Goal: Transaction & Acquisition: Purchase product/service

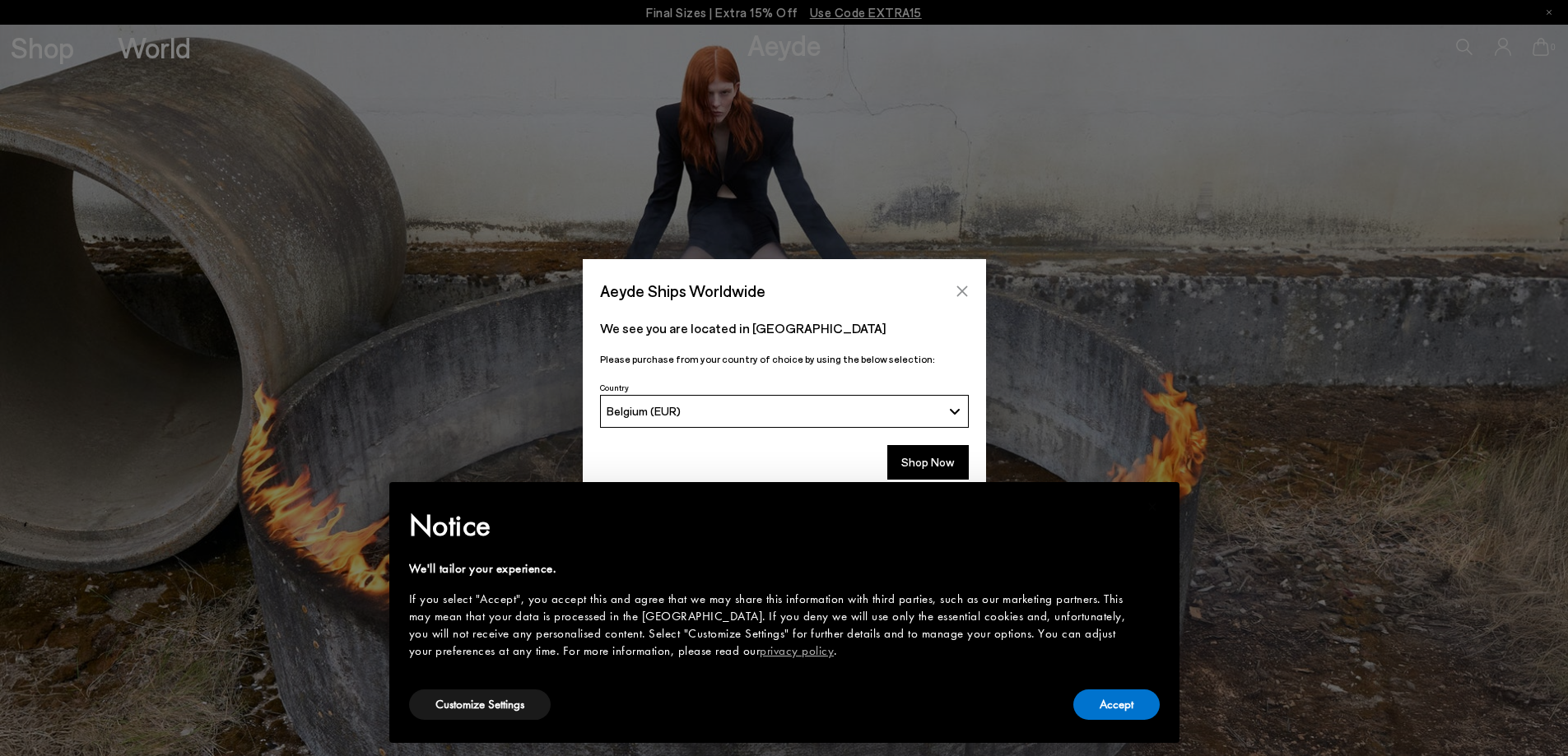
click at [953, 283] on button "Close" at bounding box center [961, 291] width 24 height 24
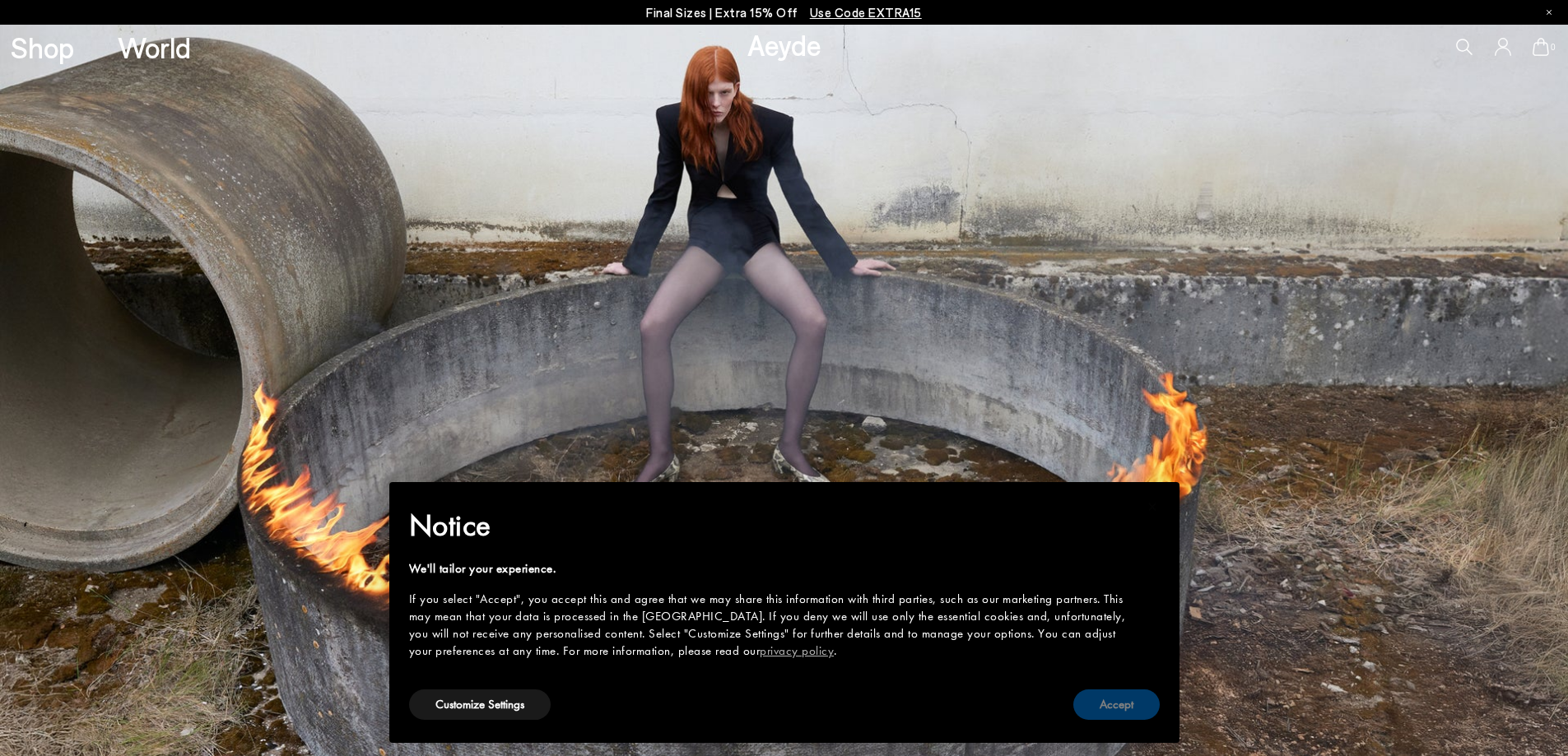
click at [1128, 706] on button "Accept" at bounding box center [1116, 705] width 86 height 31
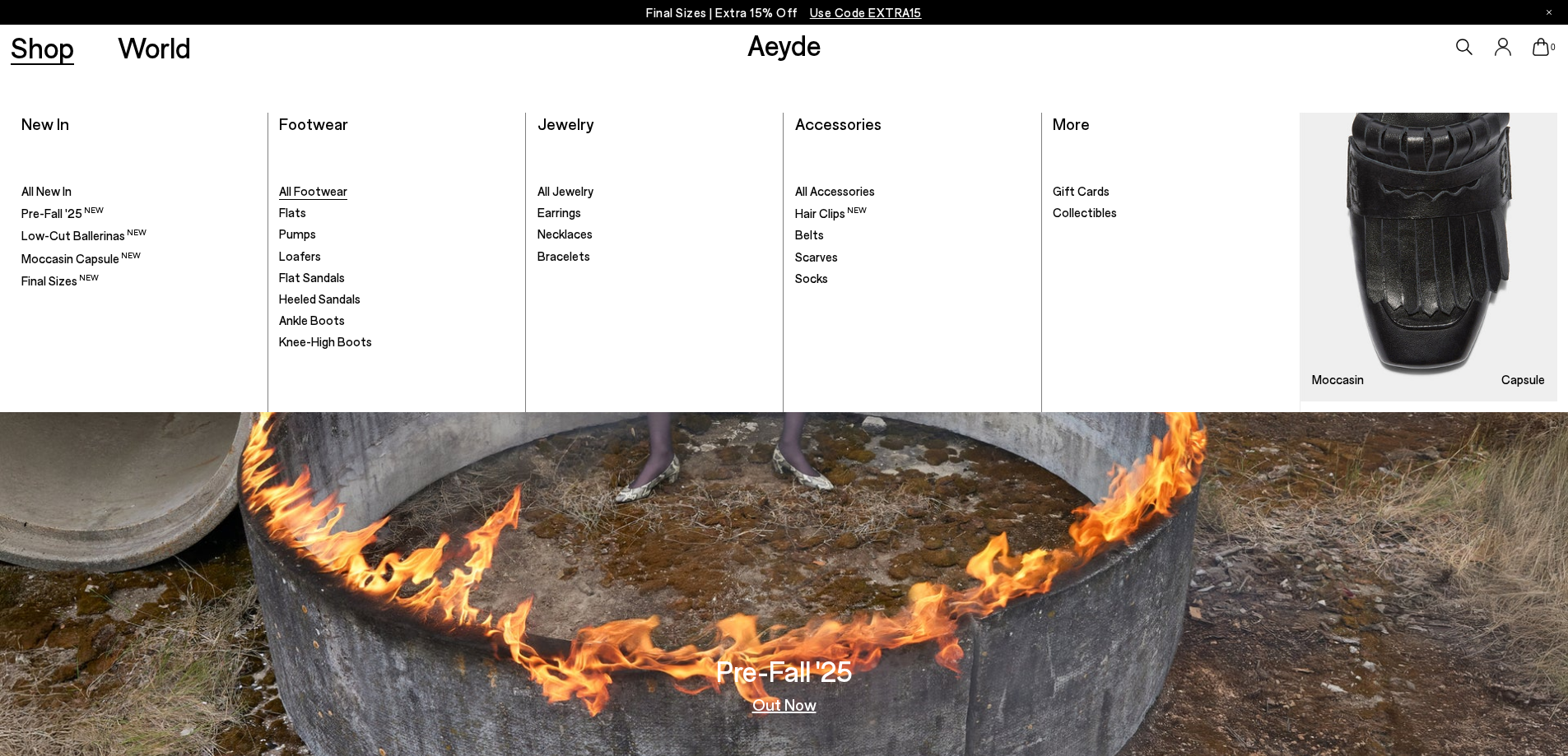
click at [326, 184] on span "All Footwear" at bounding box center [313, 190] width 68 height 15
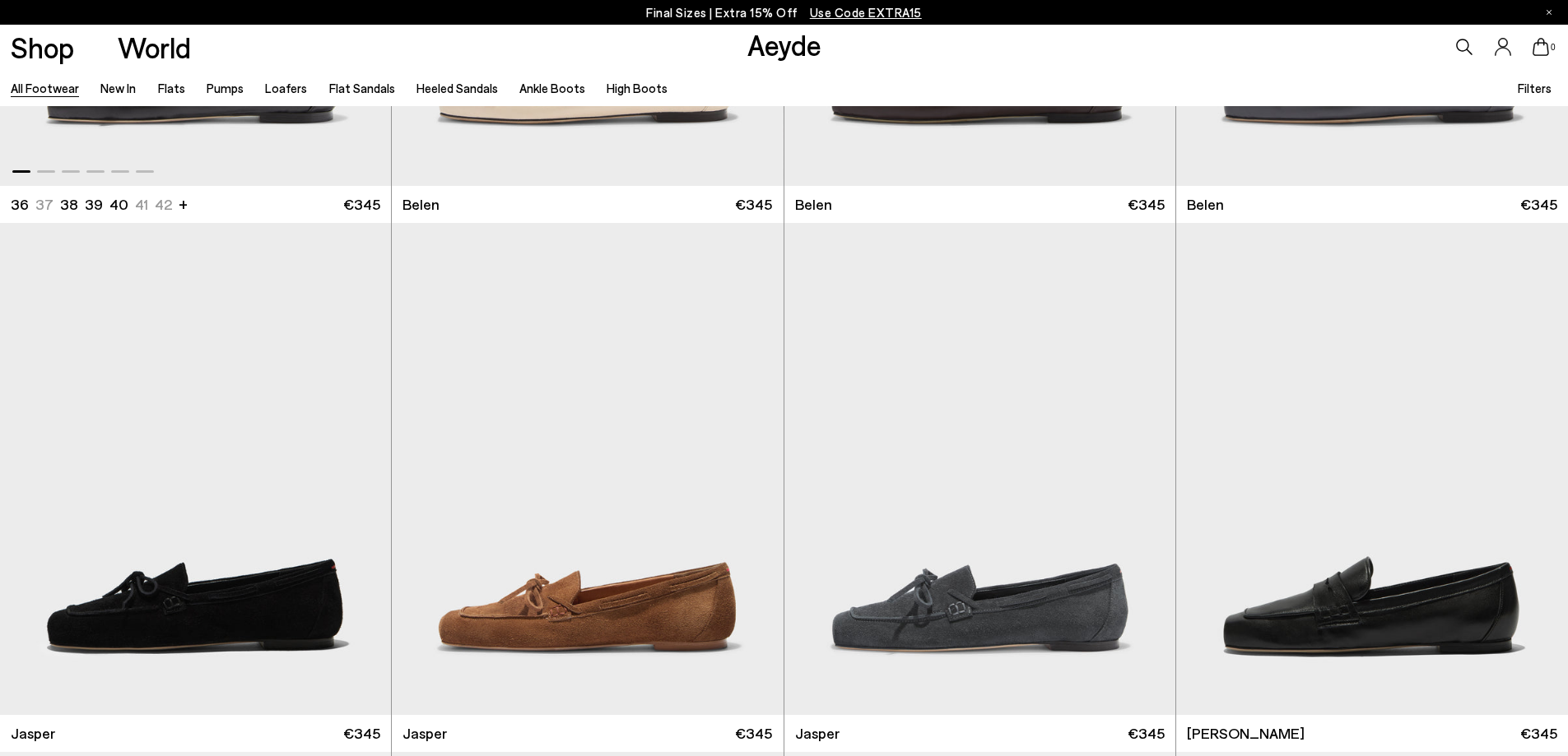
scroll to position [576, 0]
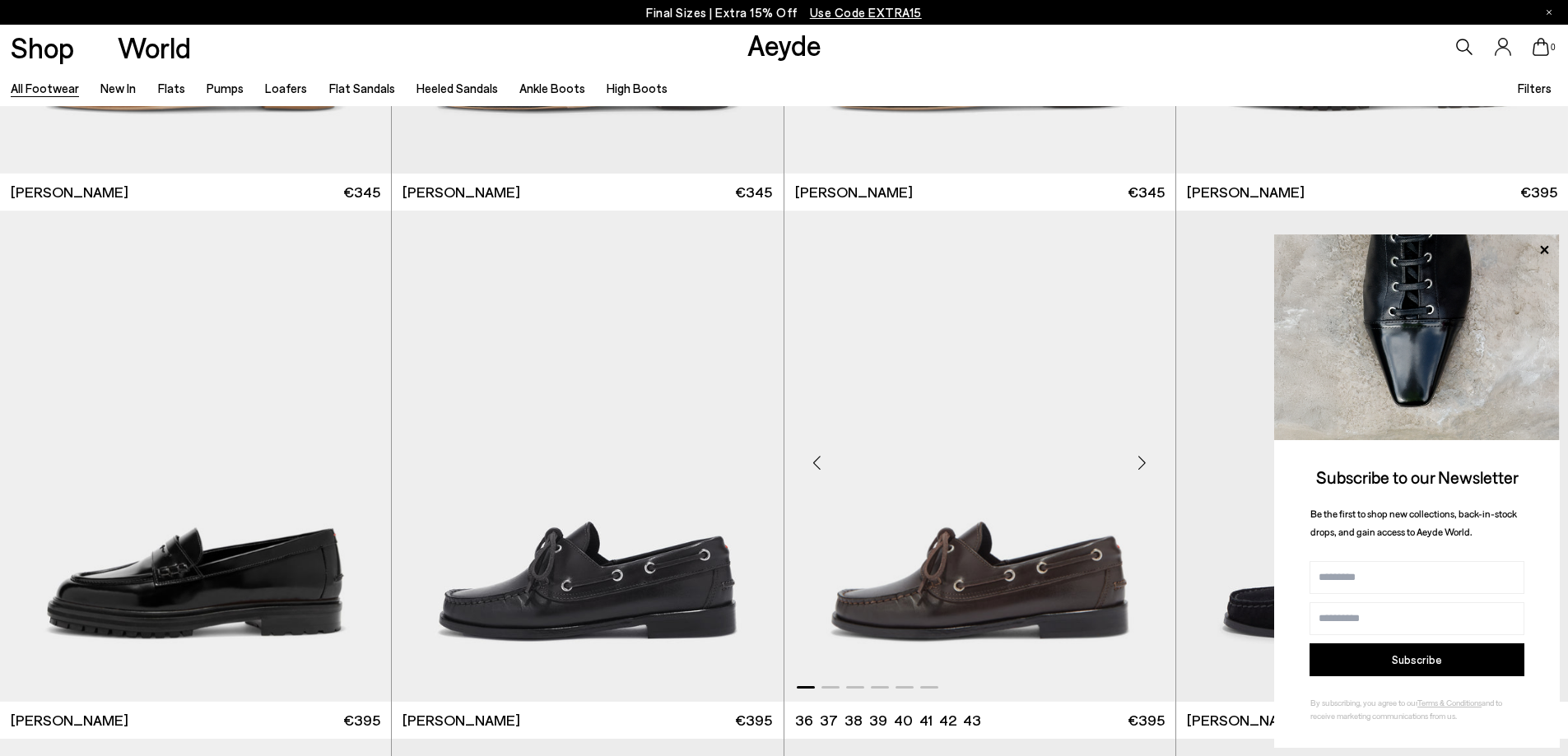
scroll to position [1645, 0]
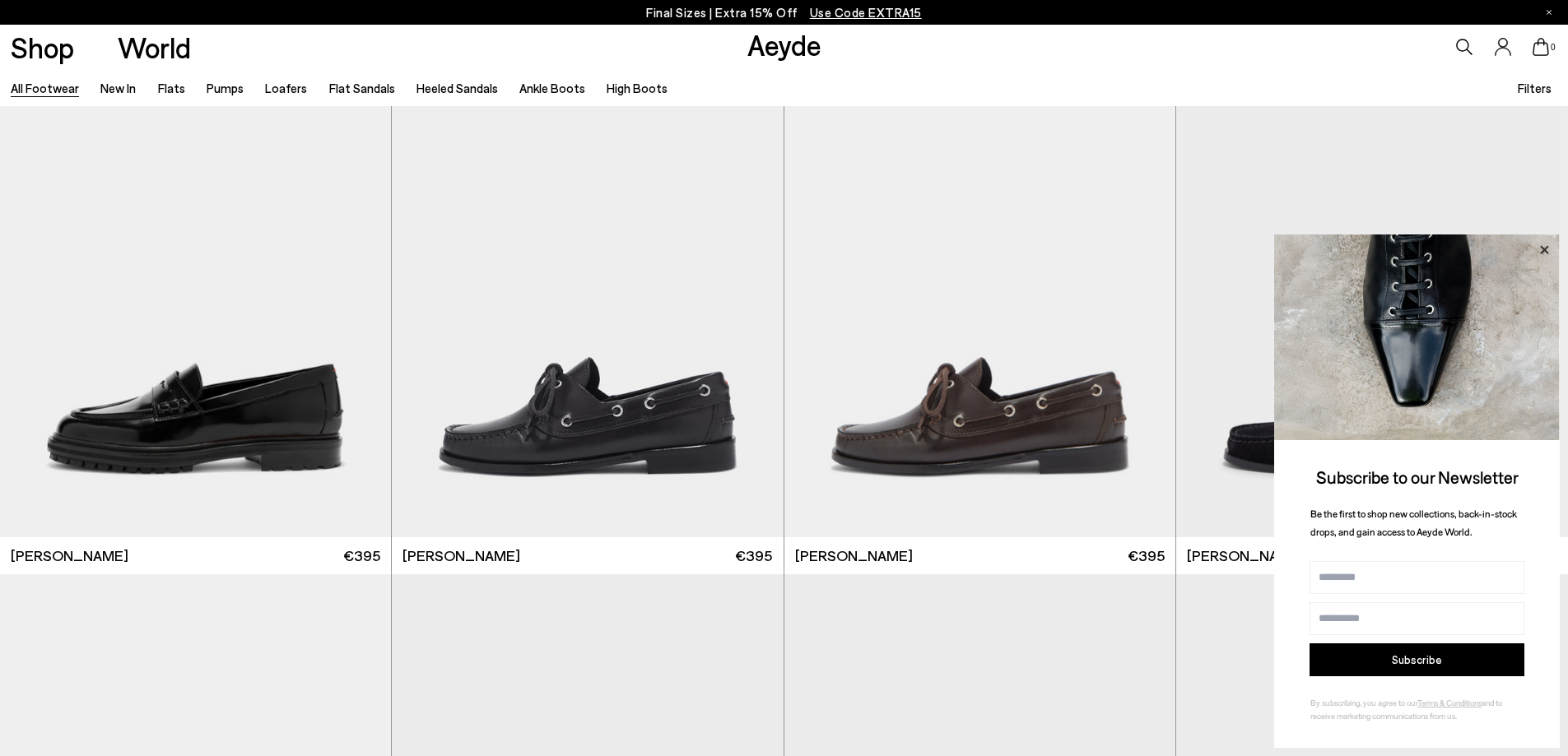
click at [1538, 252] on icon at bounding box center [1544, 250] width 22 height 22
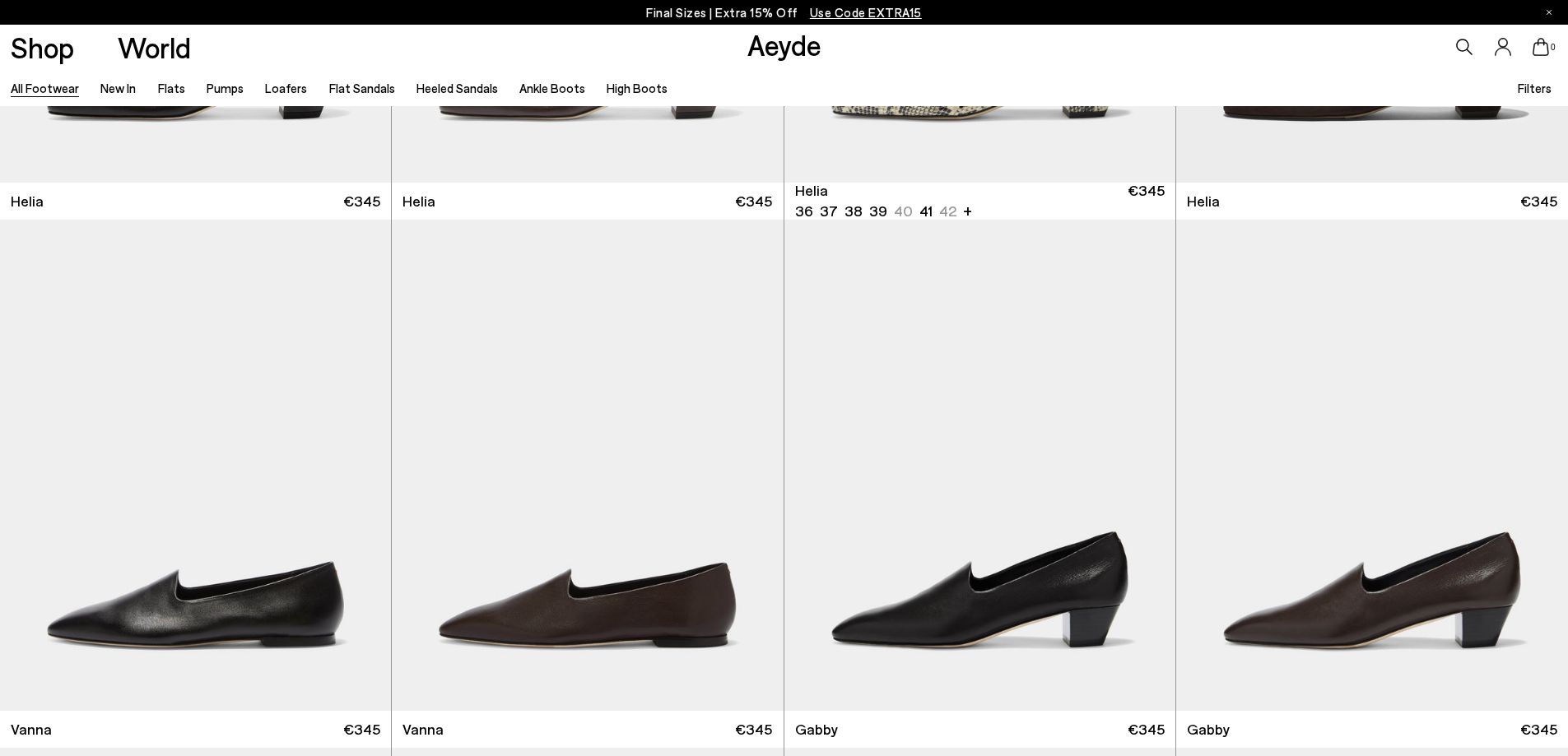
scroll to position [4196, 0]
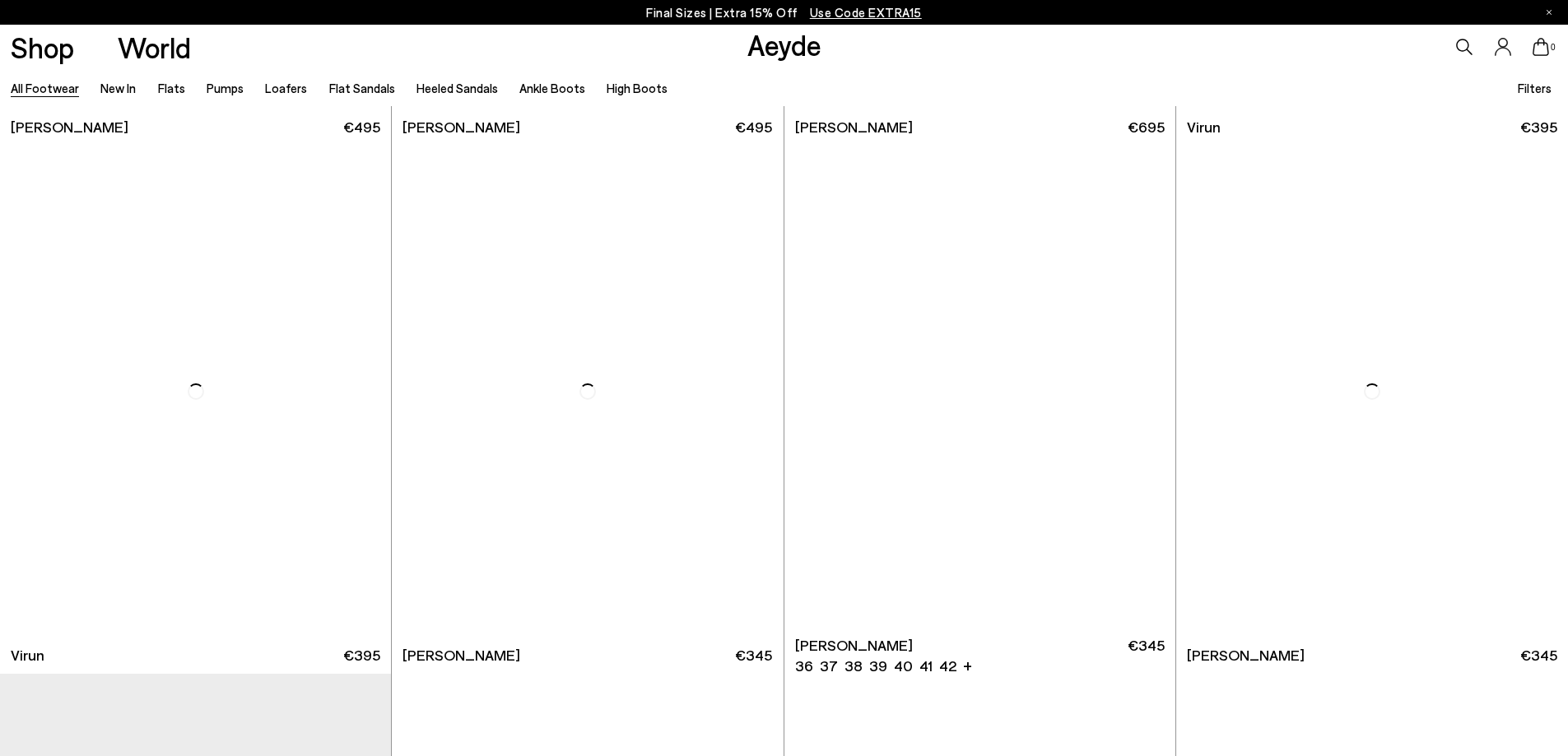
scroll to position [6911, 0]
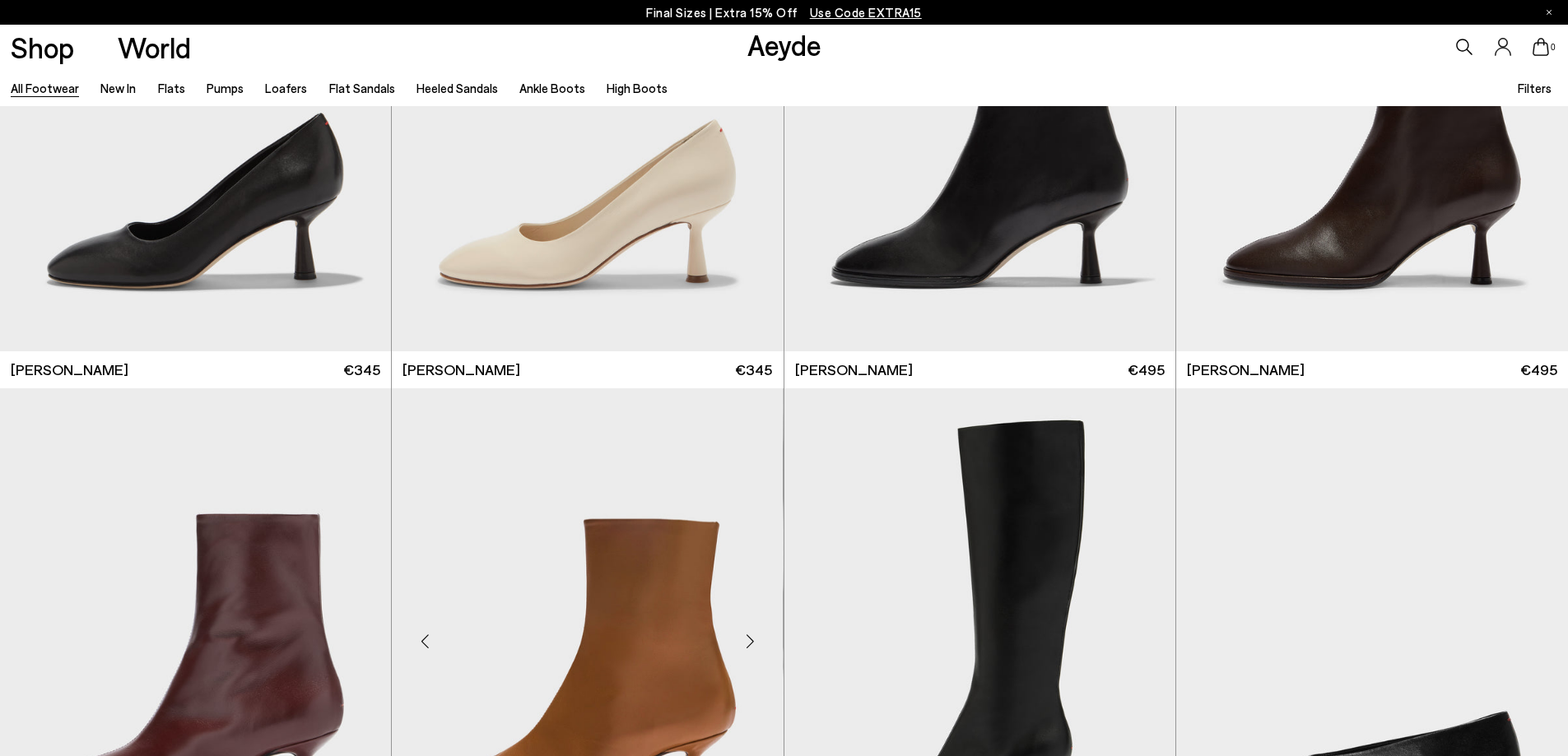
scroll to position [10449, 0]
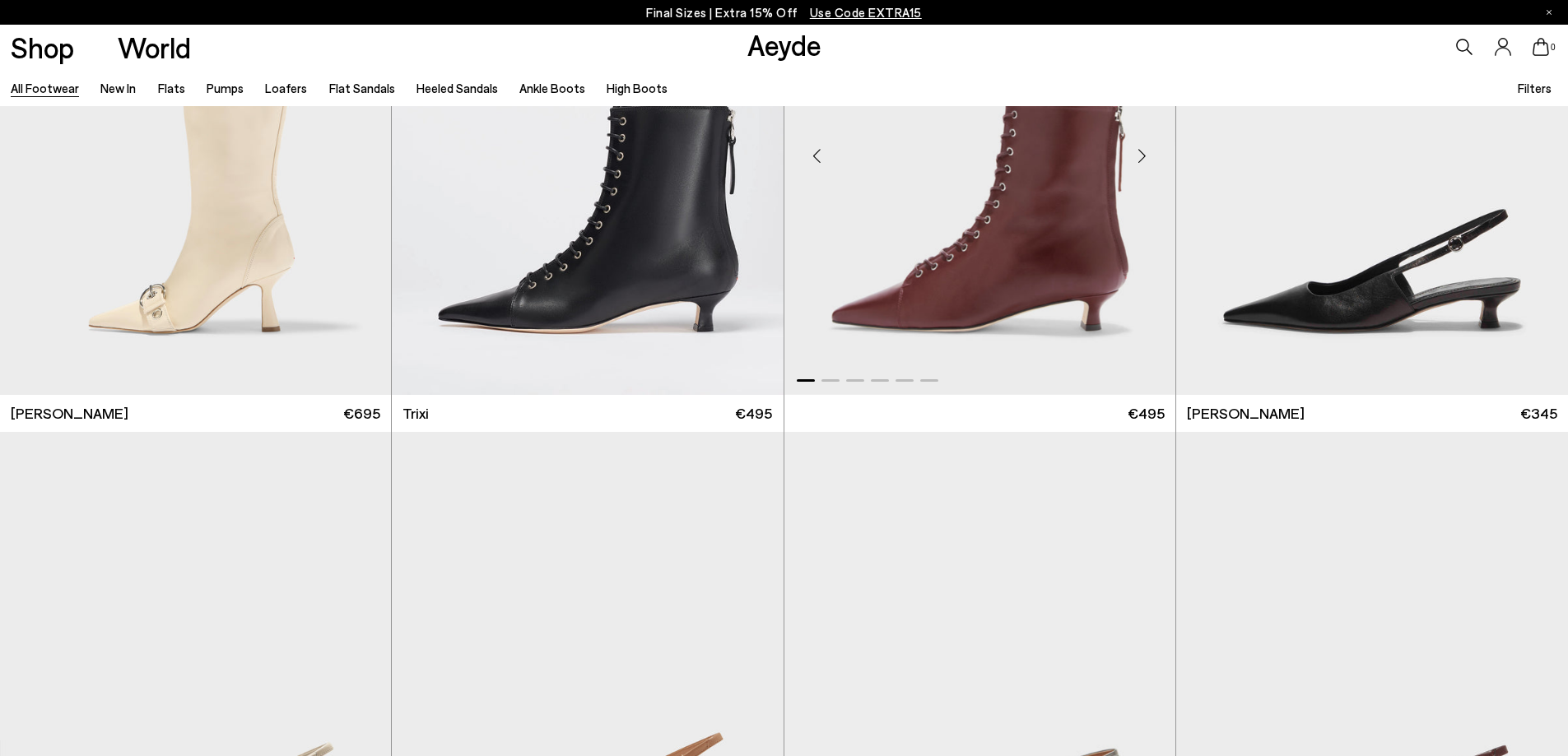
scroll to position [13740, 0]
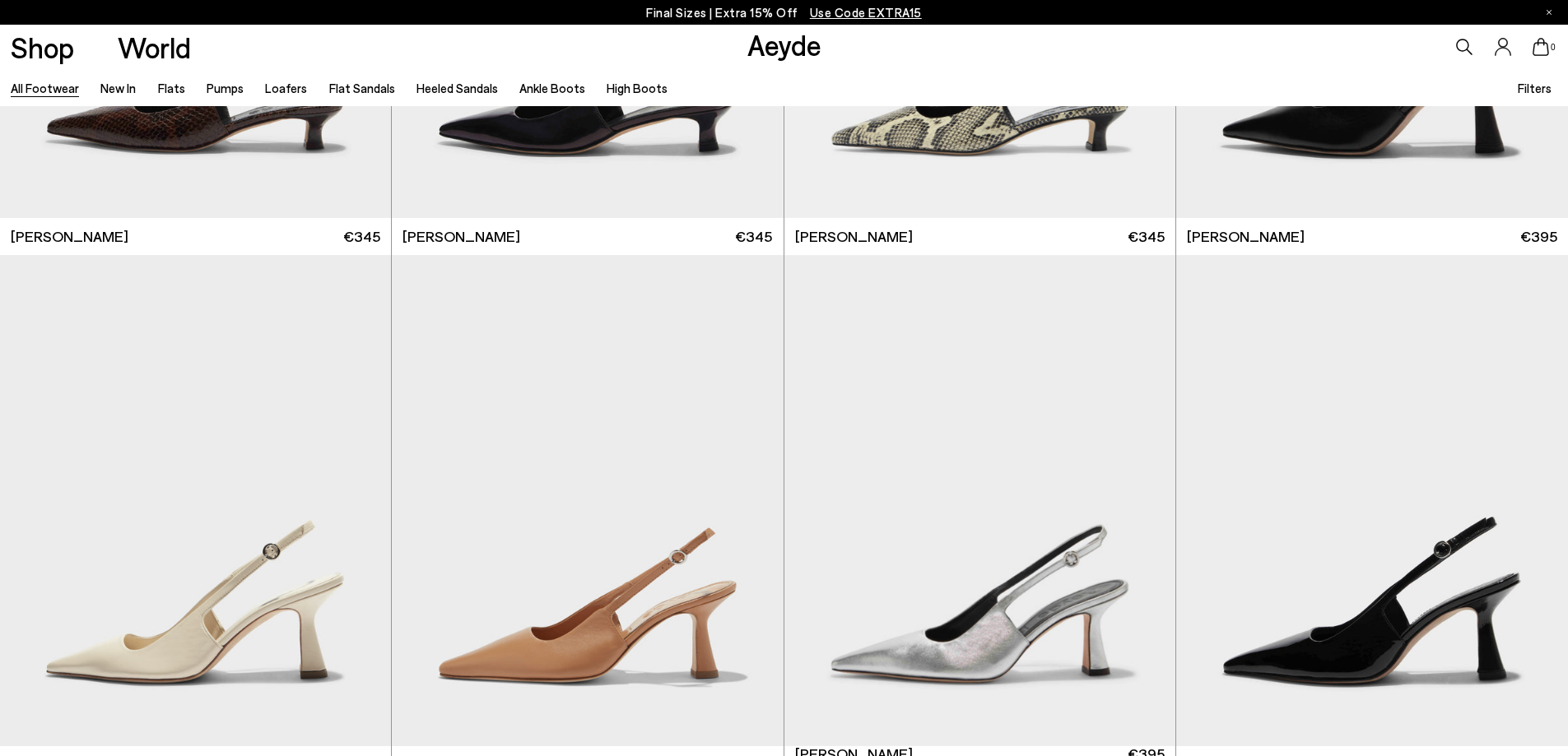
scroll to position [14727, 0]
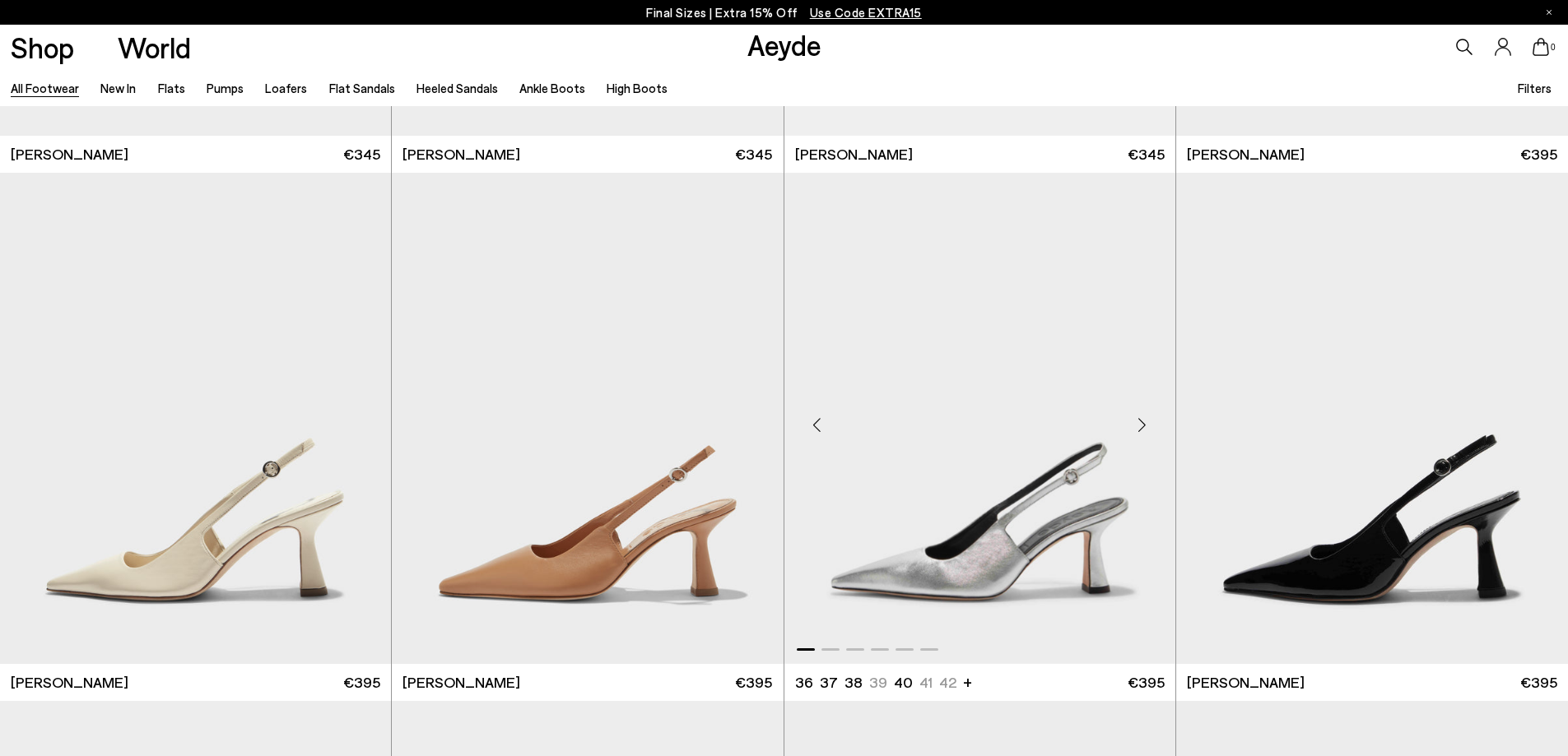
click at [1143, 432] on div "Next slide" at bounding box center [1143, 424] width 49 height 49
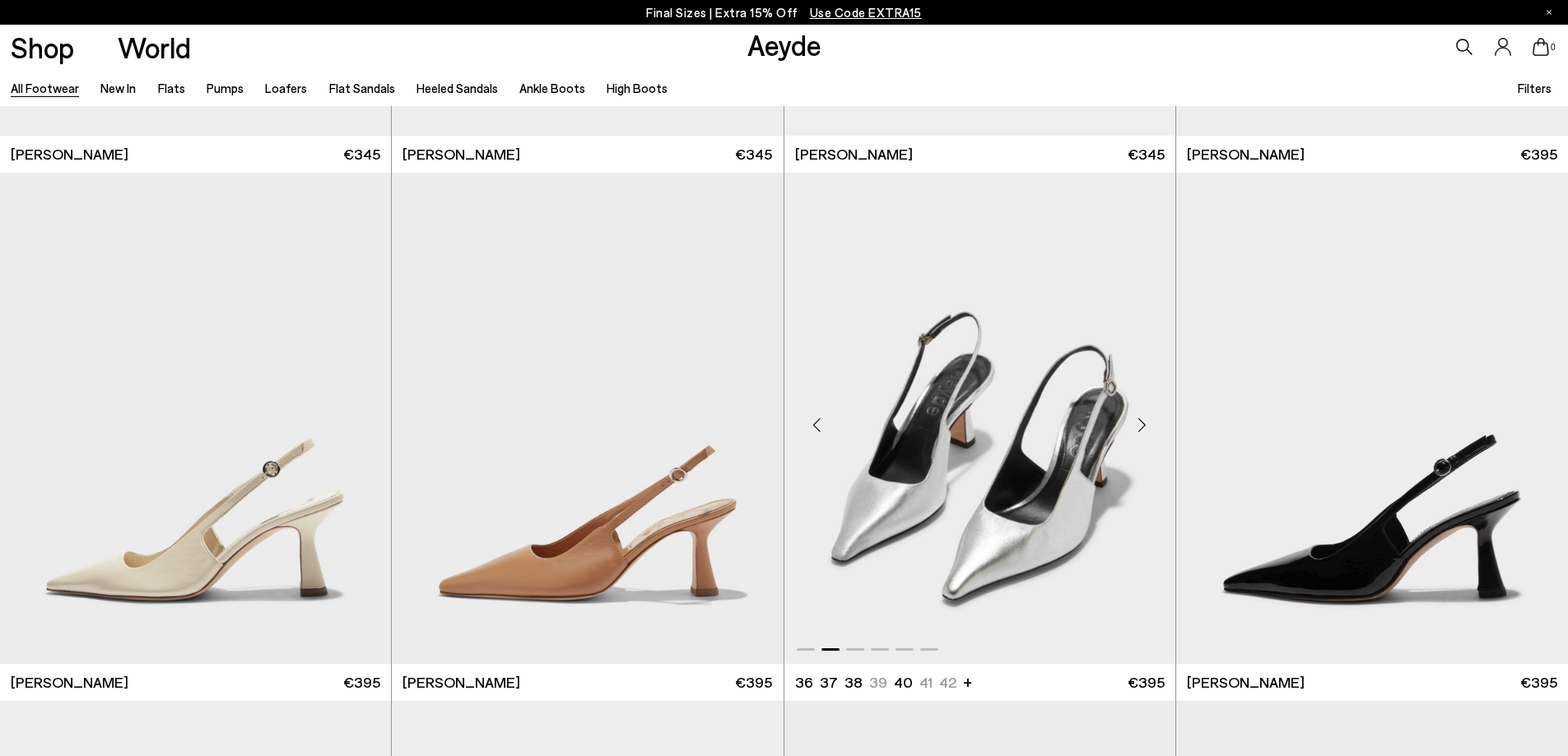
click at [1143, 432] on div "Next slide" at bounding box center [1143, 424] width 49 height 49
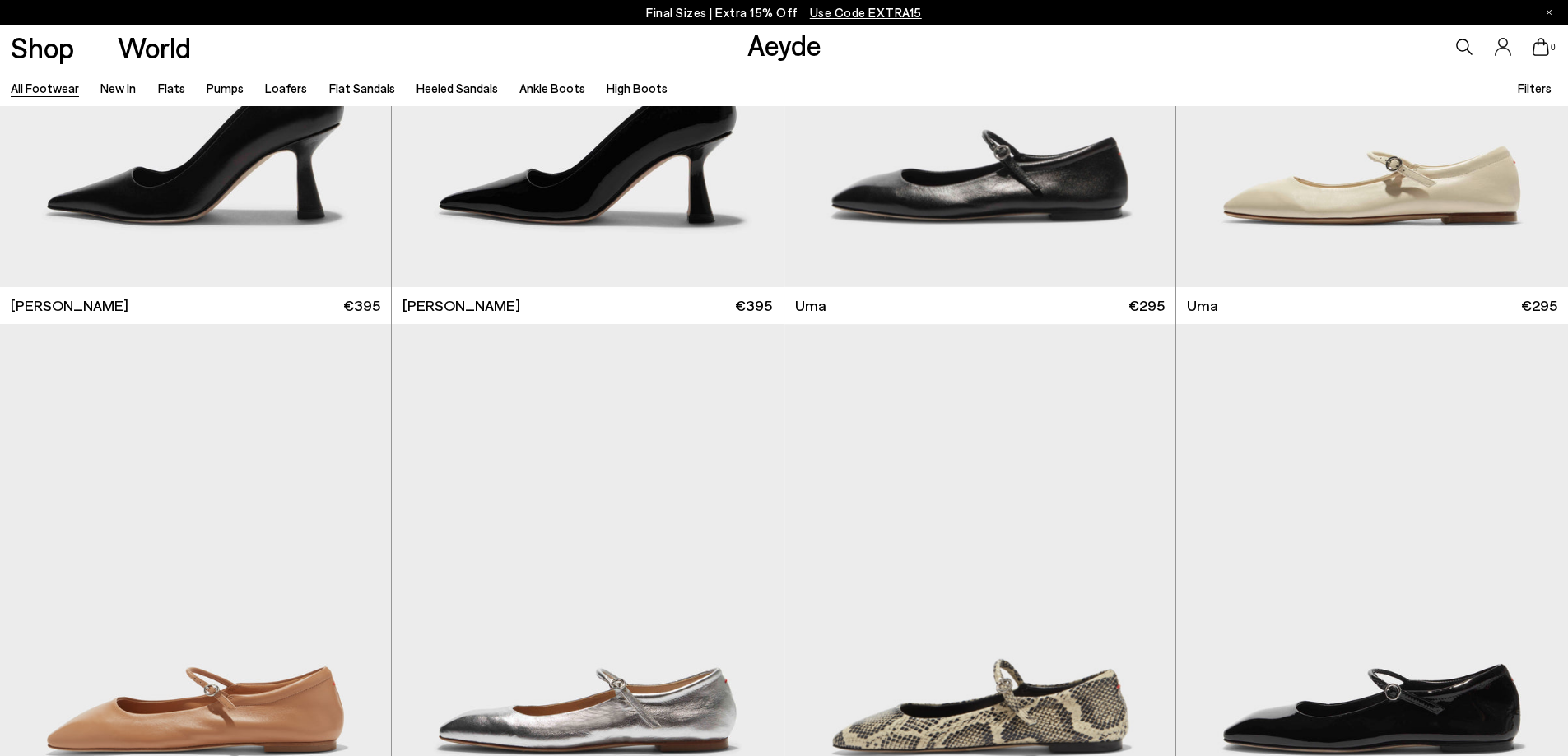
scroll to position [15468, 0]
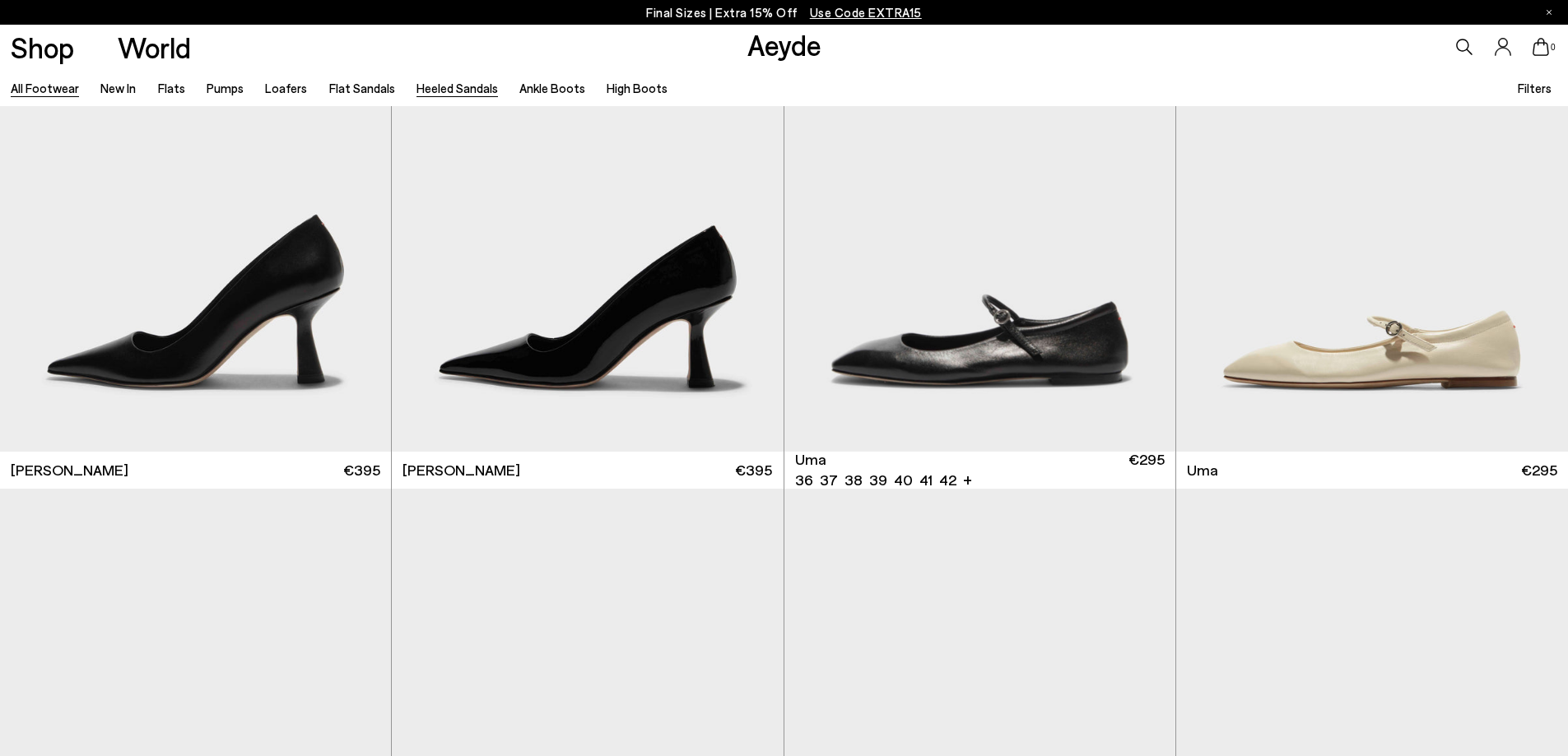
click at [453, 89] on link "Heeled Sandals" at bounding box center [457, 88] width 82 height 15
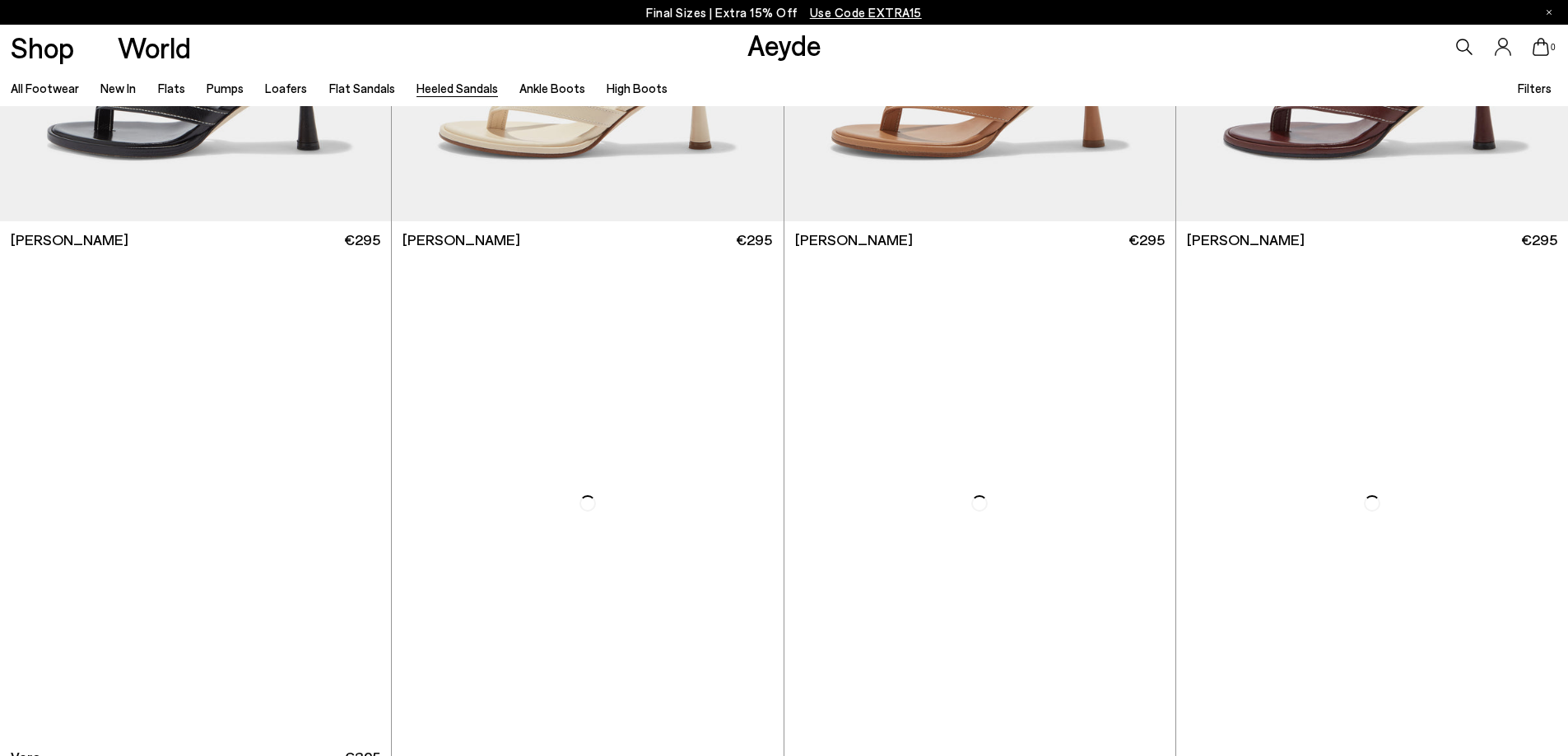
scroll to position [987, 0]
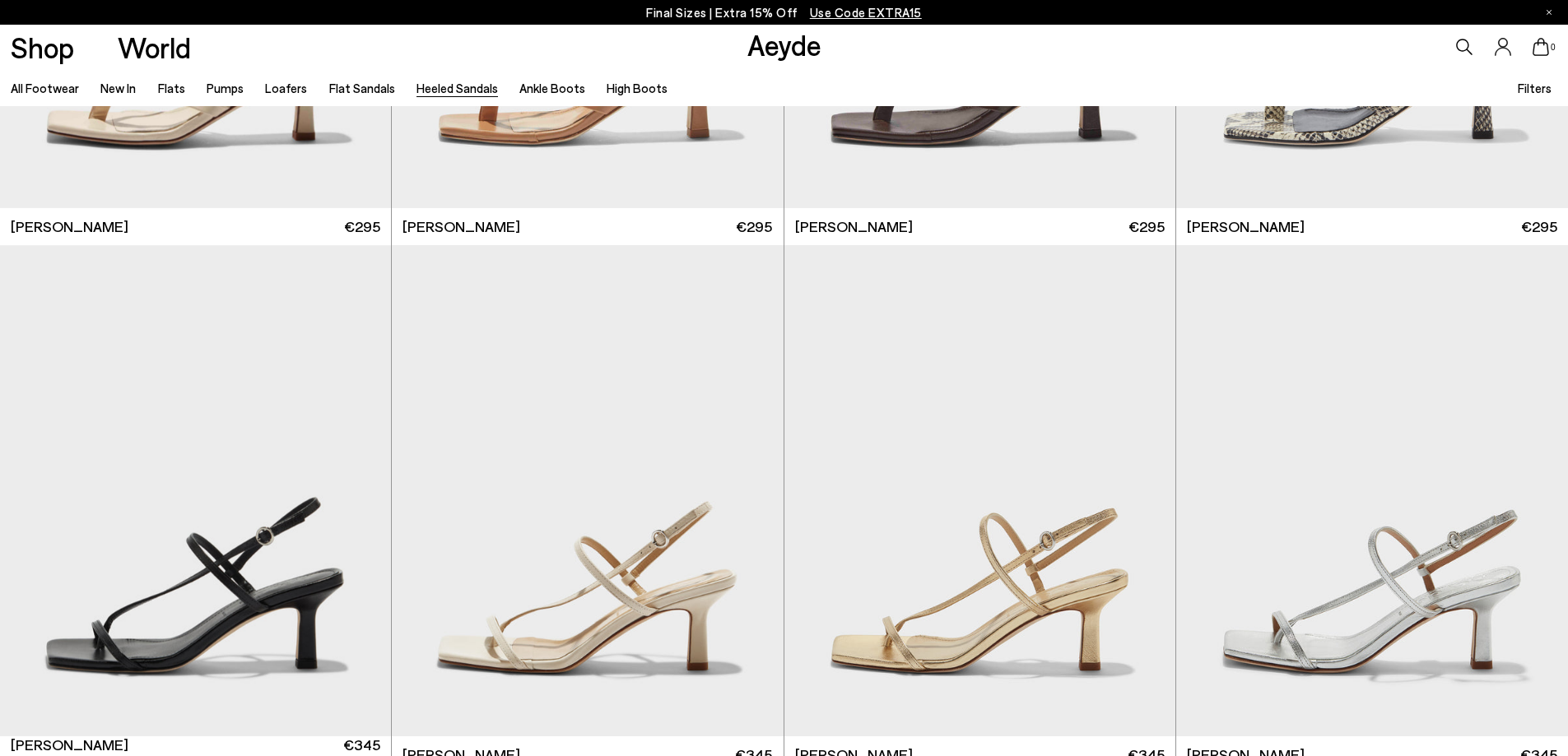
scroll to position [2057, 0]
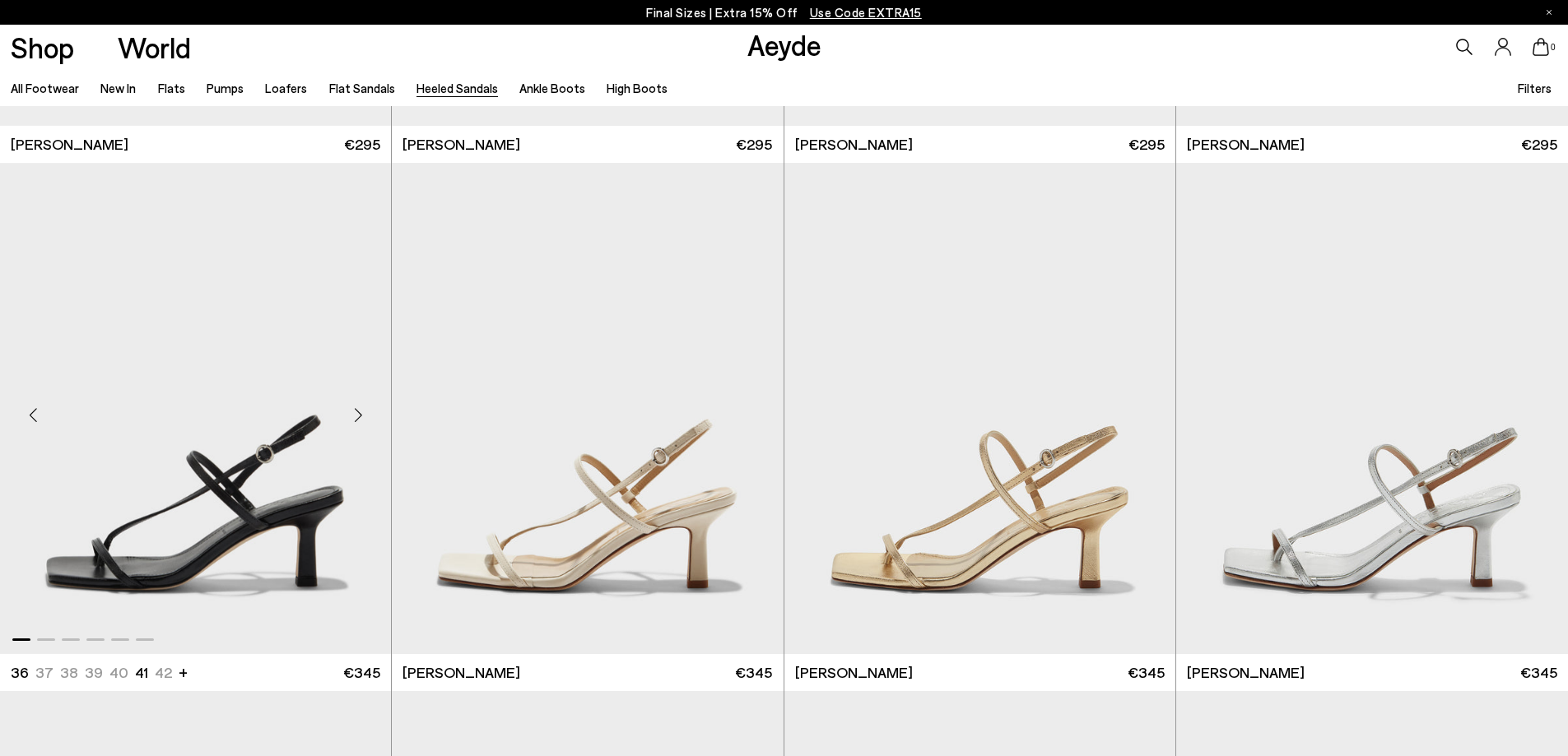
click at [356, 415] on div "Next slide" at bounding box center [358, 415] width 49 height 49
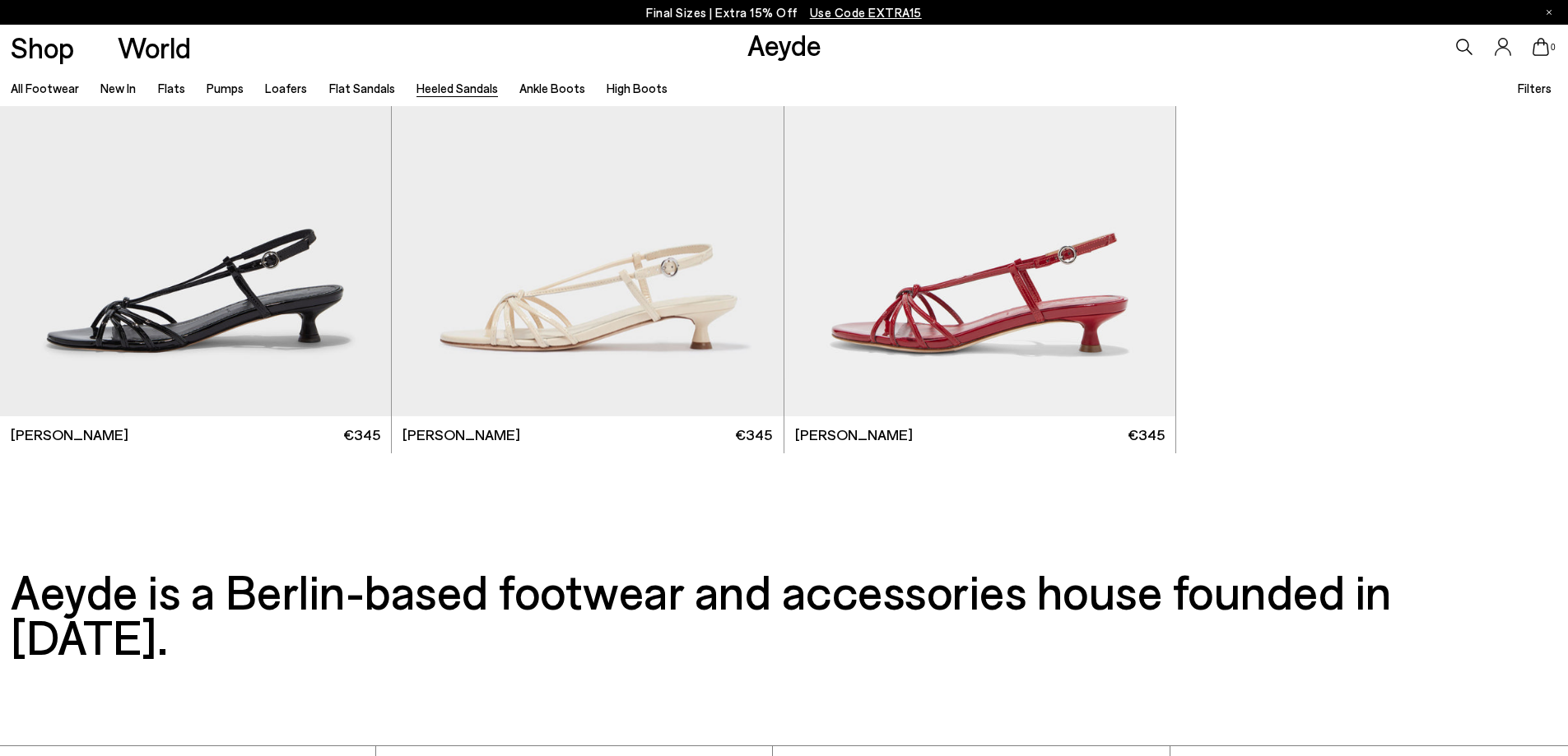
scroll to position [4854, 0]
